Goal: Navigation & Orientation: Find specific page/section

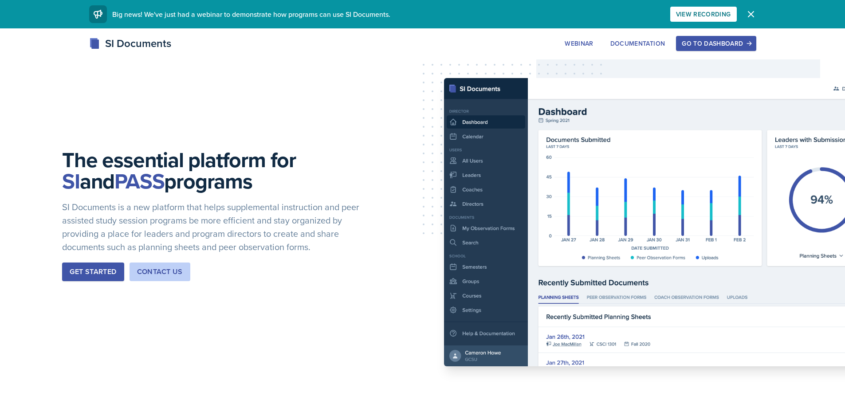
click at [687, 46] on div "Go to Dashboard" at bounding box center [716, 43] width 68 height 7
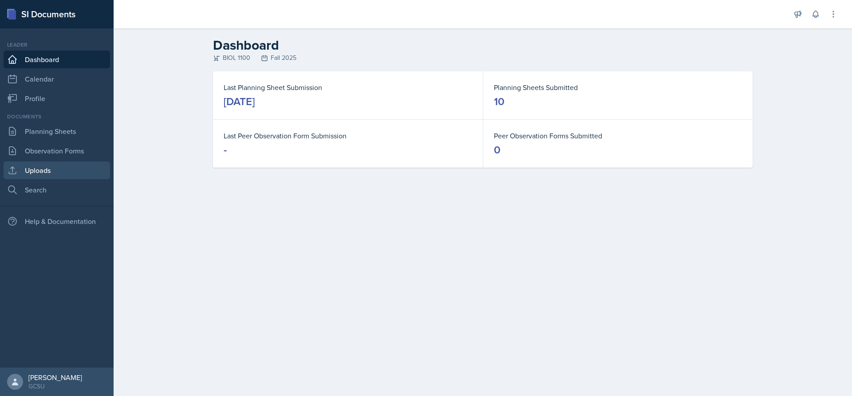
click at [55, 165] on link "Uploads" at bounding box center [57, 170] width 106 height 18
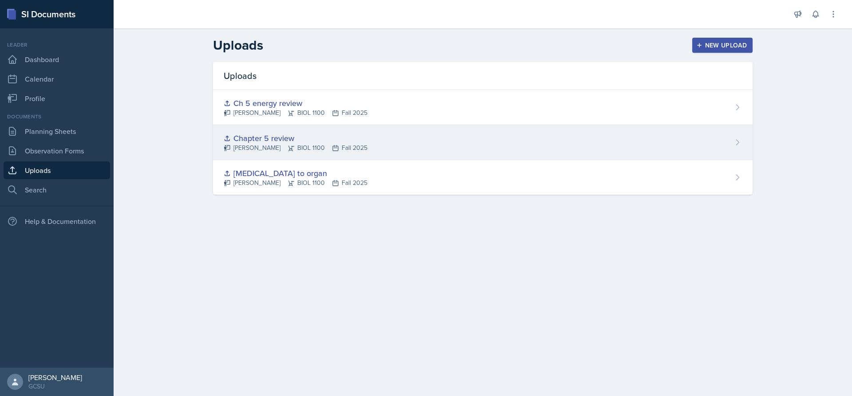
click at [268, 138] on div "Chapter 5 review" at bounding box center [296, 138] width 144 height 12
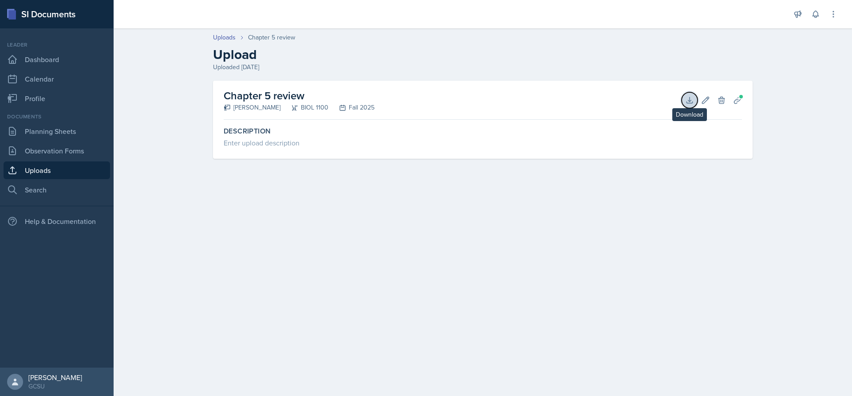
click at [689, 99] on icon at bounding box center [689, 100] width 9 height 9
click at [224, 37] on link "Uploads" at bounding box center [224, 37] width 23 height 9
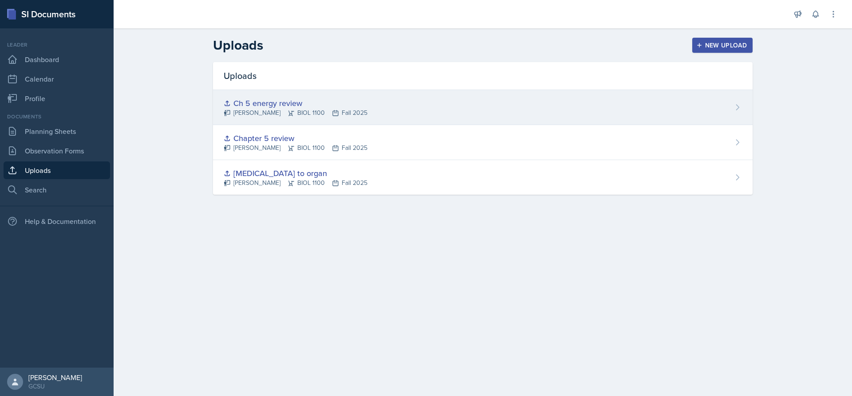
click at [286, 102] on div "Ch 5 energy review" at bounding box center [296, 103] width 144 height 12
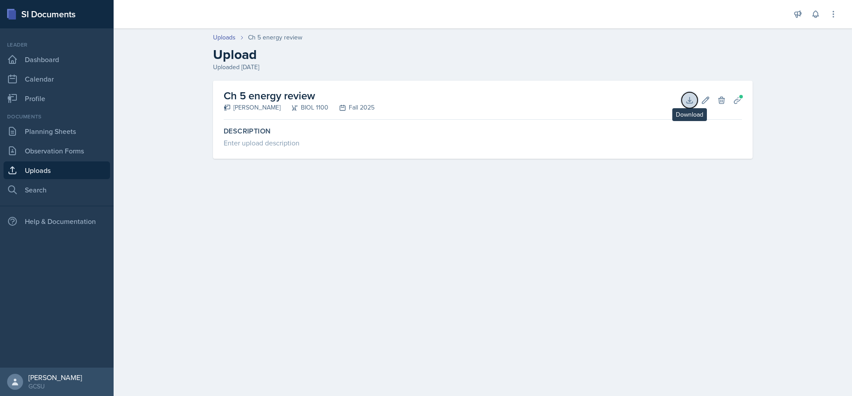
click at [691, 96] on icon at bounding box center [689, 100] width 9 height 9
click at [53, 172] on link "Uploads" at bounding box center [57, 170] width 106 height 18
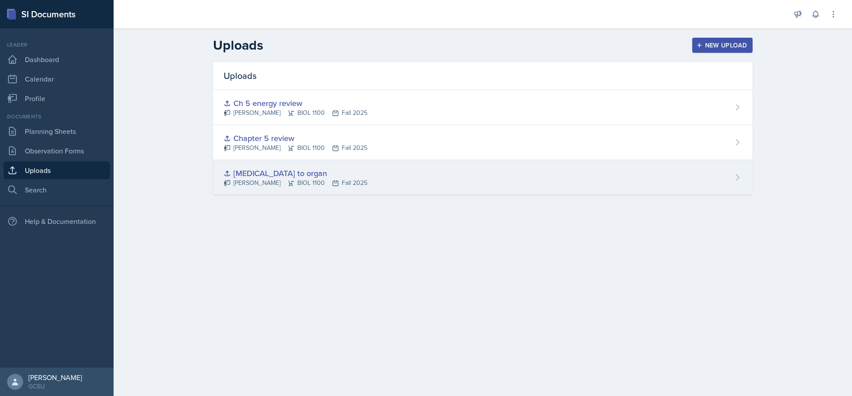
click at [311, 173] on div "[MEDICAL_DATA] to organ" at bounding box center [296, 173] width 144 height 12
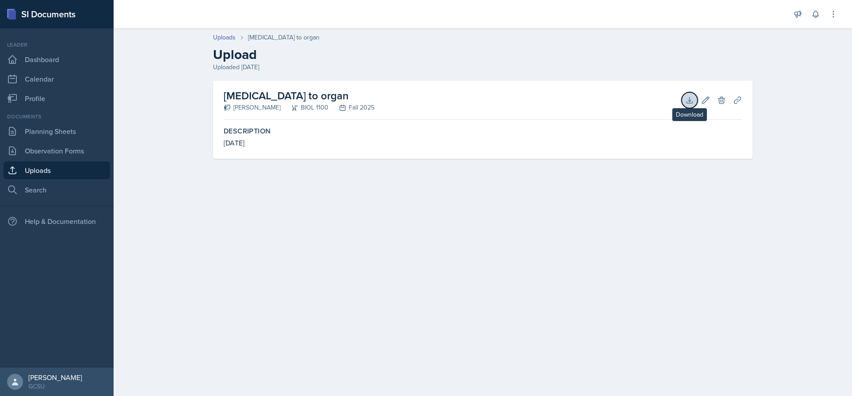
click at [688, 98] on icon at bounding box center [689, 100] width 9 height 9
click at [834, 13] on icon at bounding box center [833, 14] width 9 height 9
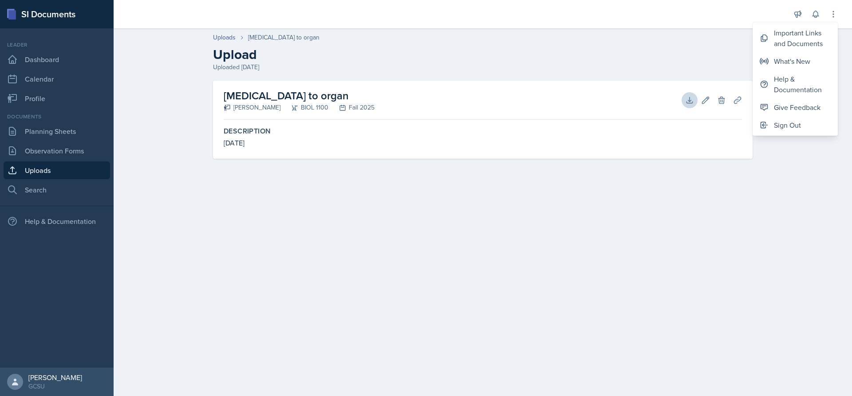
click at [618, 49] on h2 "Upload" at bounding box center [482, 55] width 539 height 16
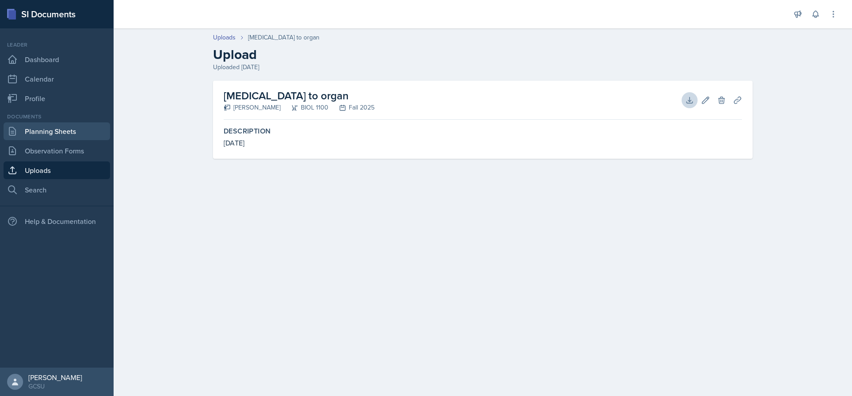
click at [56, 126] on link "Planning Sheets" at bounding box center [57, 131] width 106 height 18
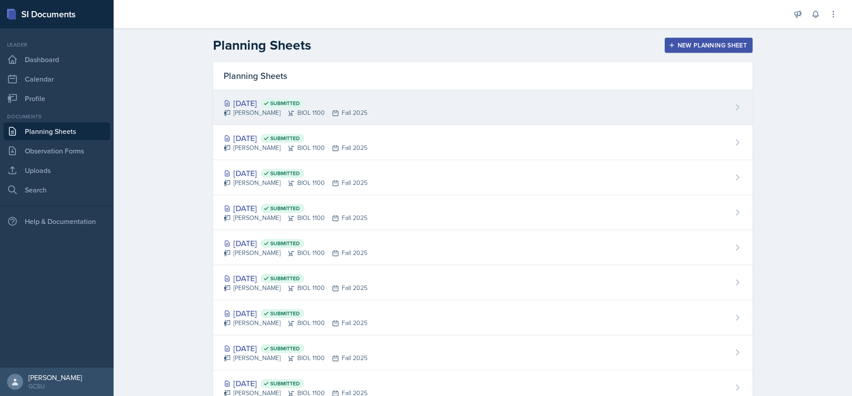
click at [243, 102] on div "[DATE] Submitted" at bounding box center [296, 103] width 144 height 12
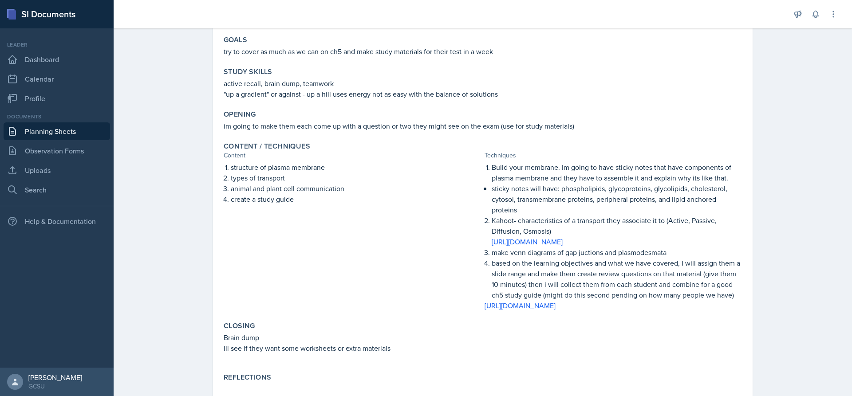
scroll to position [125, 0]
